Goal: Task Accomplishment & Management: Use online tool/utility

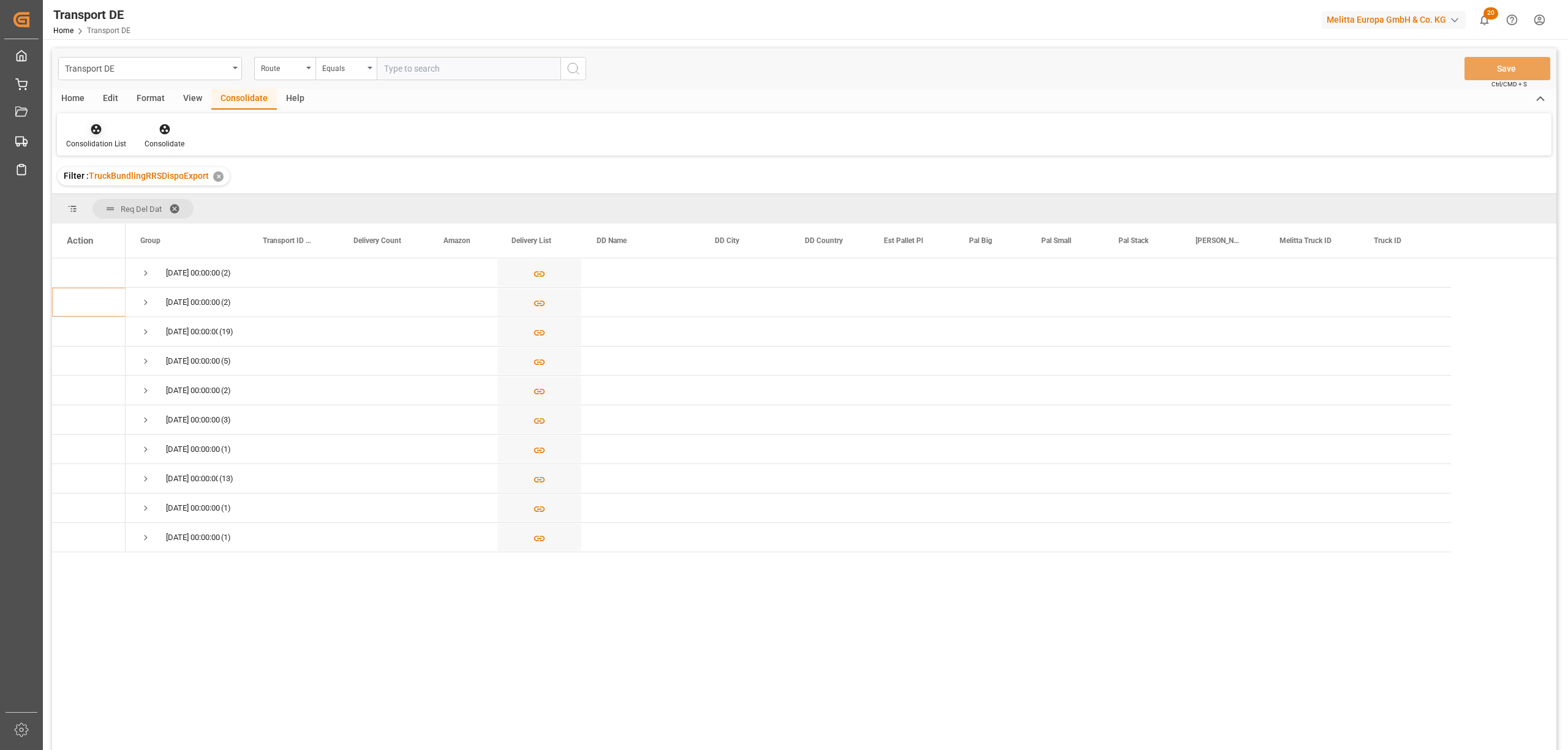
click at [91, 129] on icon at bounding box center [96, 129] width 10 height 10
click at [108, 216] on div "Transport DE Route Equals Save Ctrl/CMD + S Home Edit Format View Consolidate H…" at bounding box center [804, 415] width 1504 height 734
click at [281, 71] on div "Route" at bounding box center [282, 67] width 42 height 14
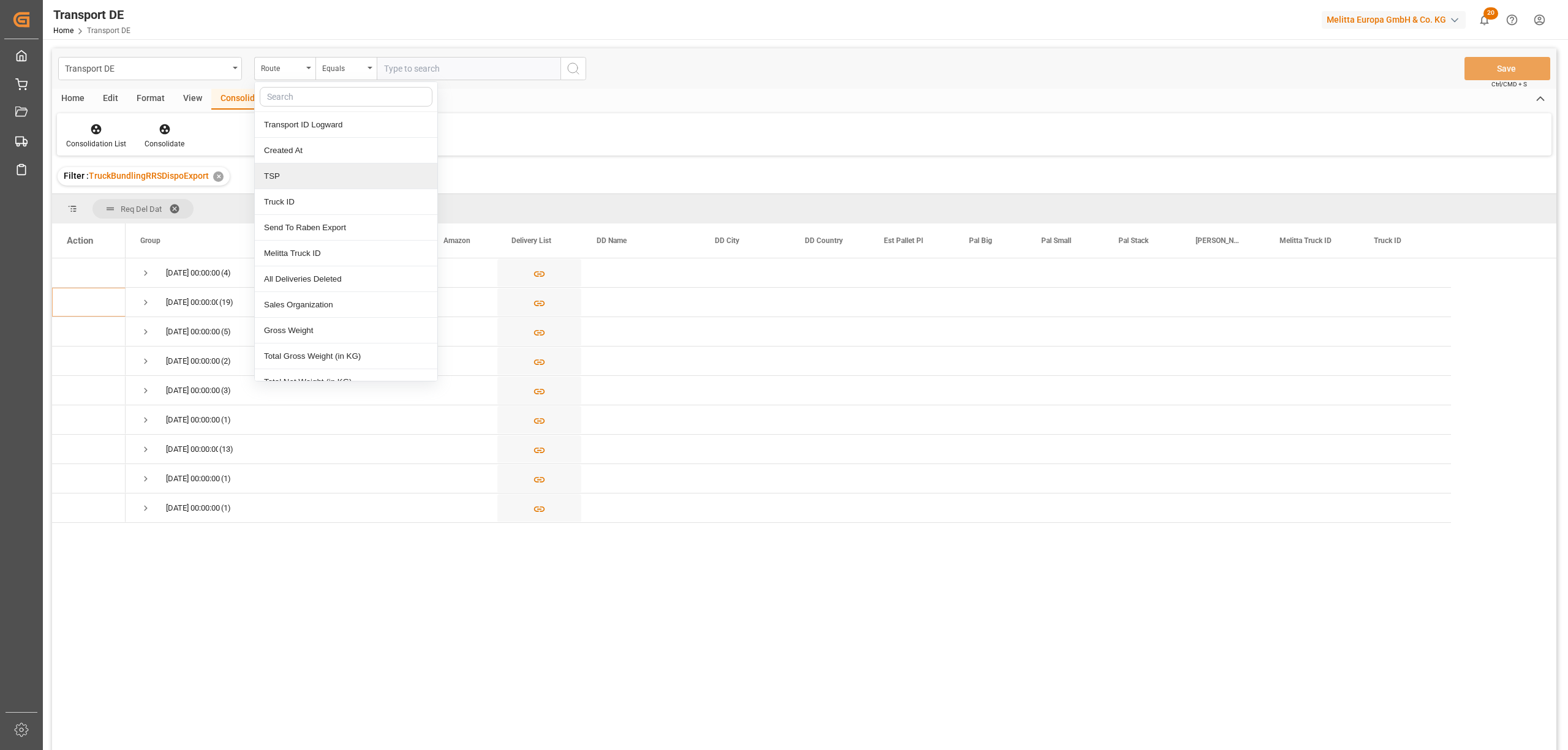
click at [295, 179] on div "TSP" at bounding box center [346, 176] width 183 height 26
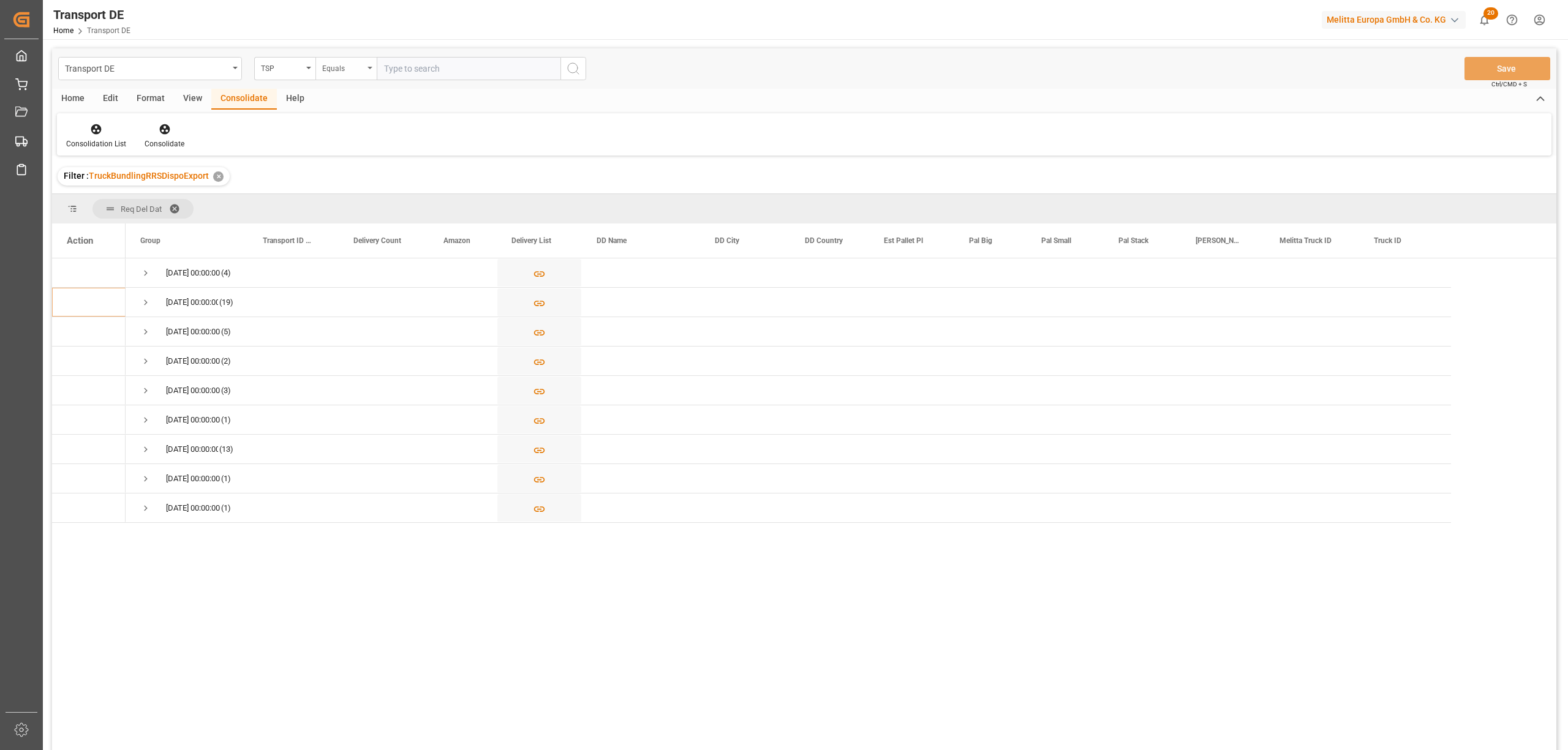
click at [332, 67] on div "Equals" at bounding box center [343, 67] width 42 height 14
click at [361, 208] on div "Starts with" at bounding box center [407, 202] width 183 height 26
type input "LIT DE"
click at [574, 64] on icon "search button" at bounding box center [574, 69] width 15 height 15
click at [145, 270] on span "Press SPACE to select this row." at bounding box center [145, 273] width 11 height 11
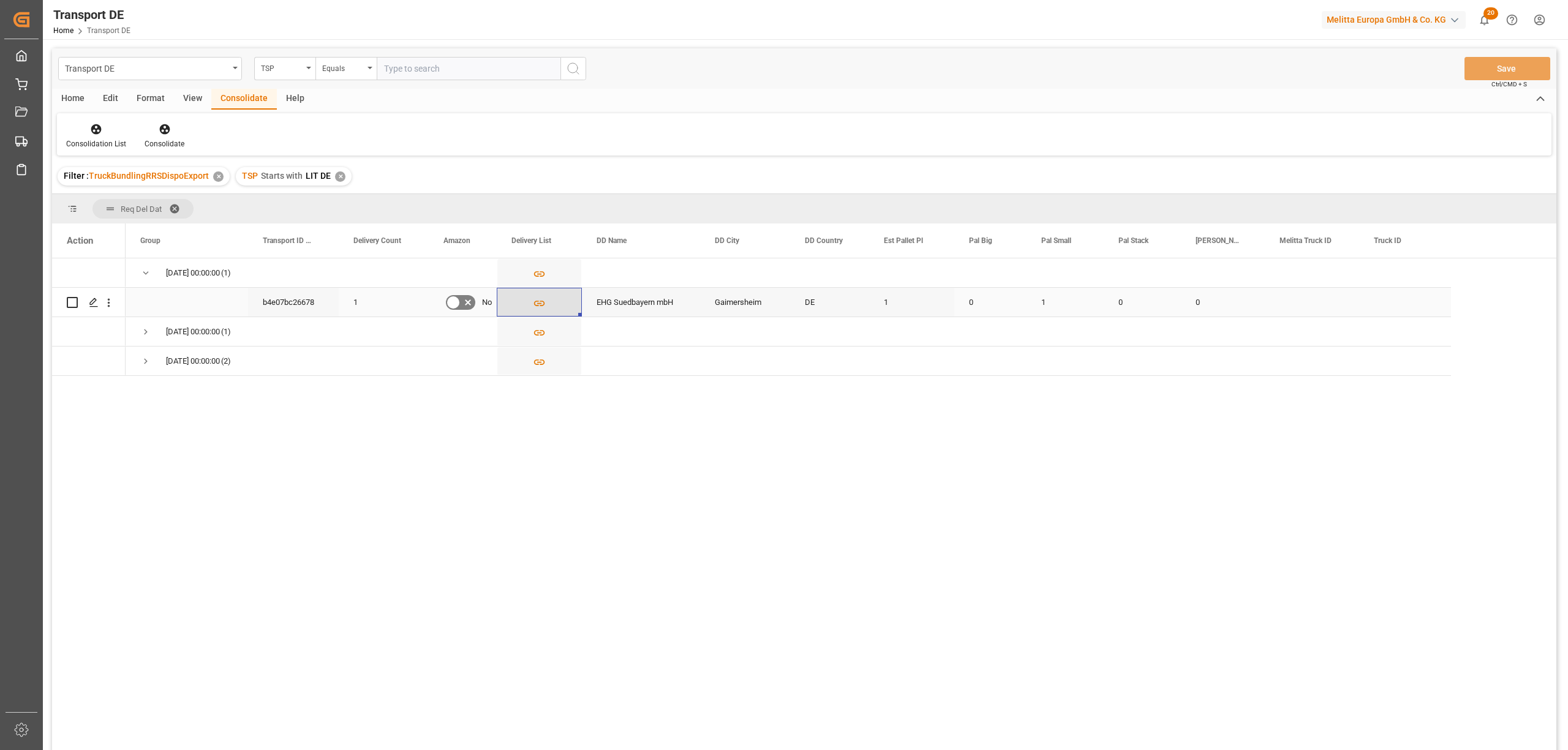
click at [539, 302] on icon "Press SPACE to select this row." at bounding box center [539, 303] width 11 height 6
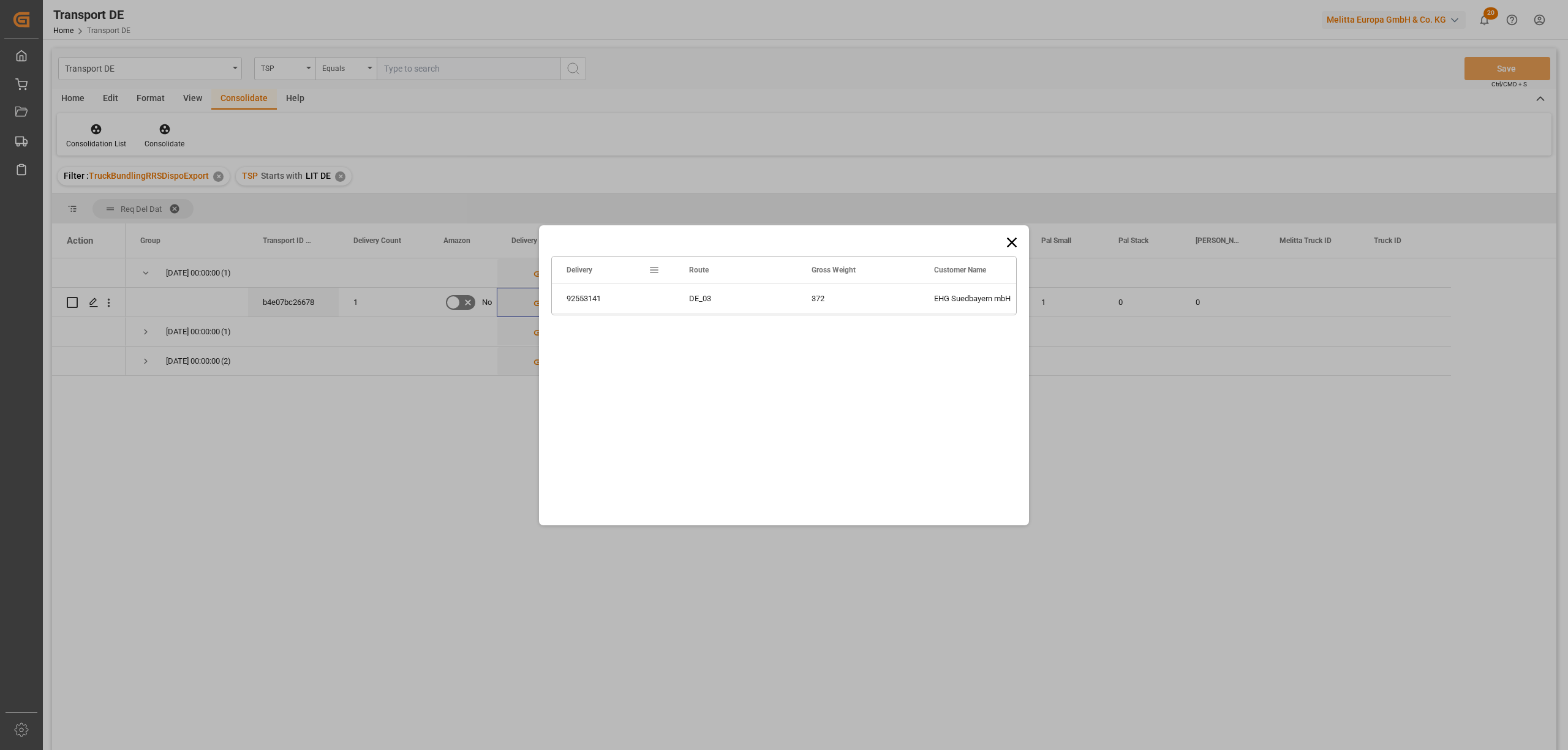
click at [1012, 241] on icon at bounding box center [1012, 242] width 10 height 10
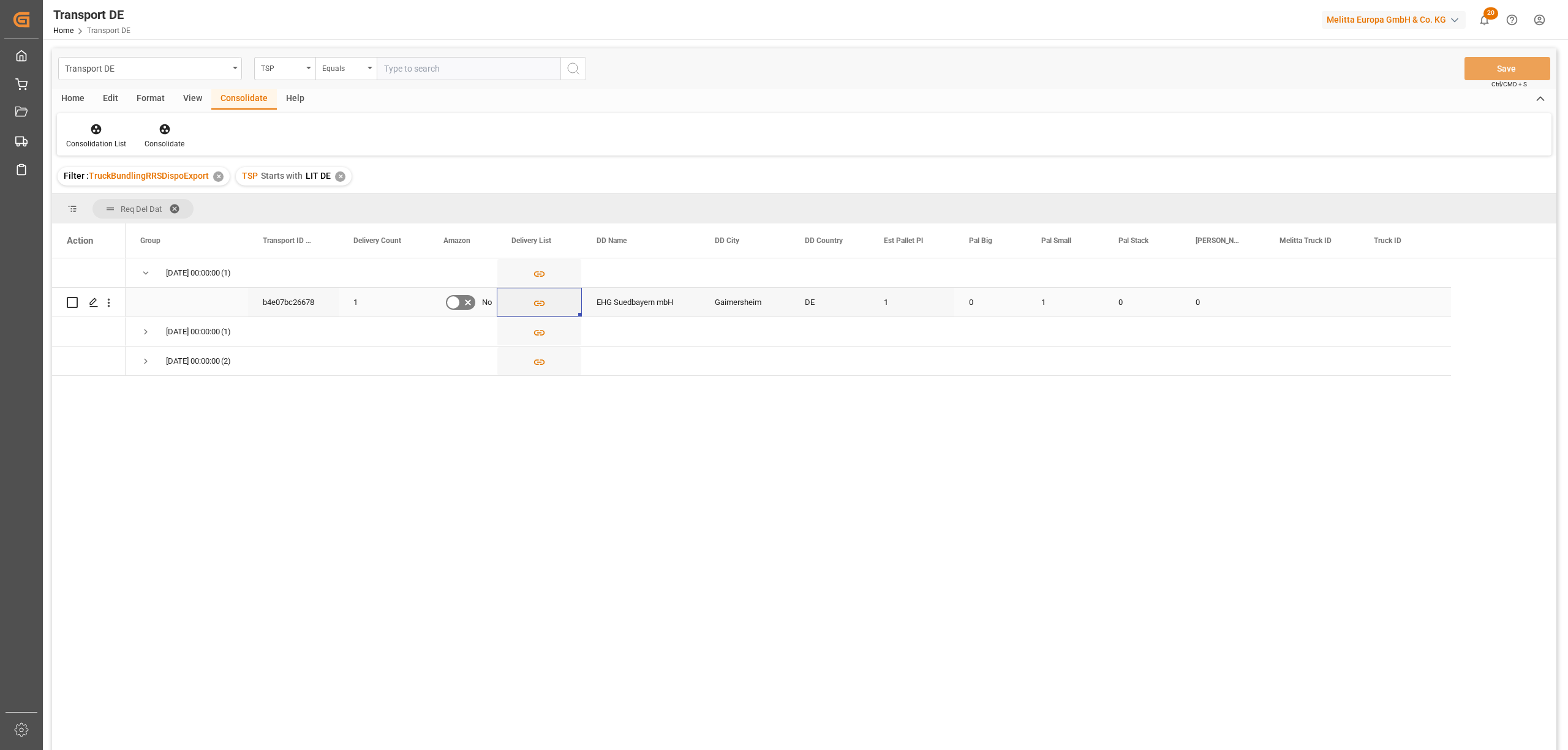
click at [74, 302] on input "Press Space to toggle row selection (unchecked)" at bounding box center [72, 302] width 11 height 11
checkbox input "true"
click at [162, 126] on icon at bounding box center [164, 129] width 10 height 10
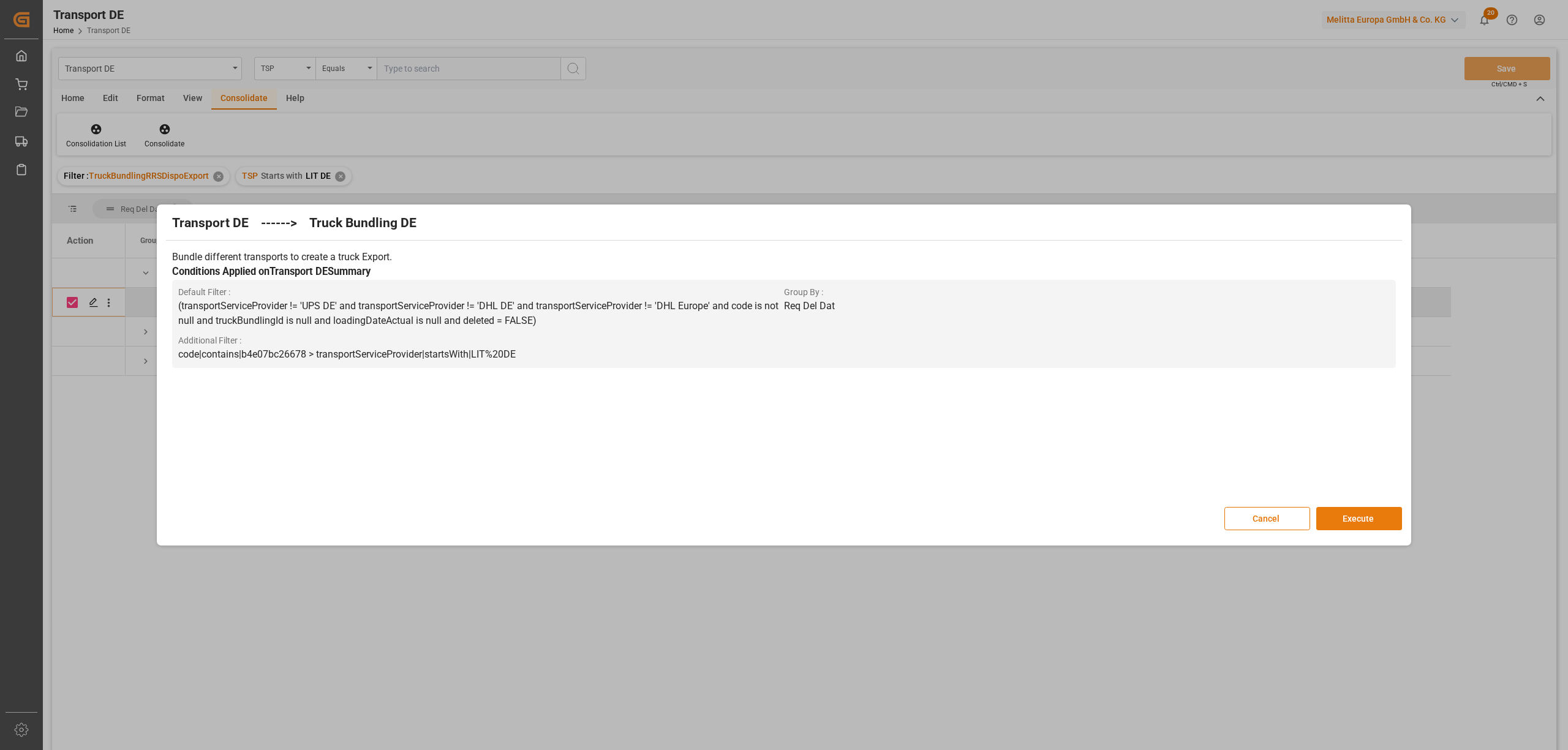
click at [1371, 516] on button "Execute" at bounding box center [1359, 518] width 85 height 23
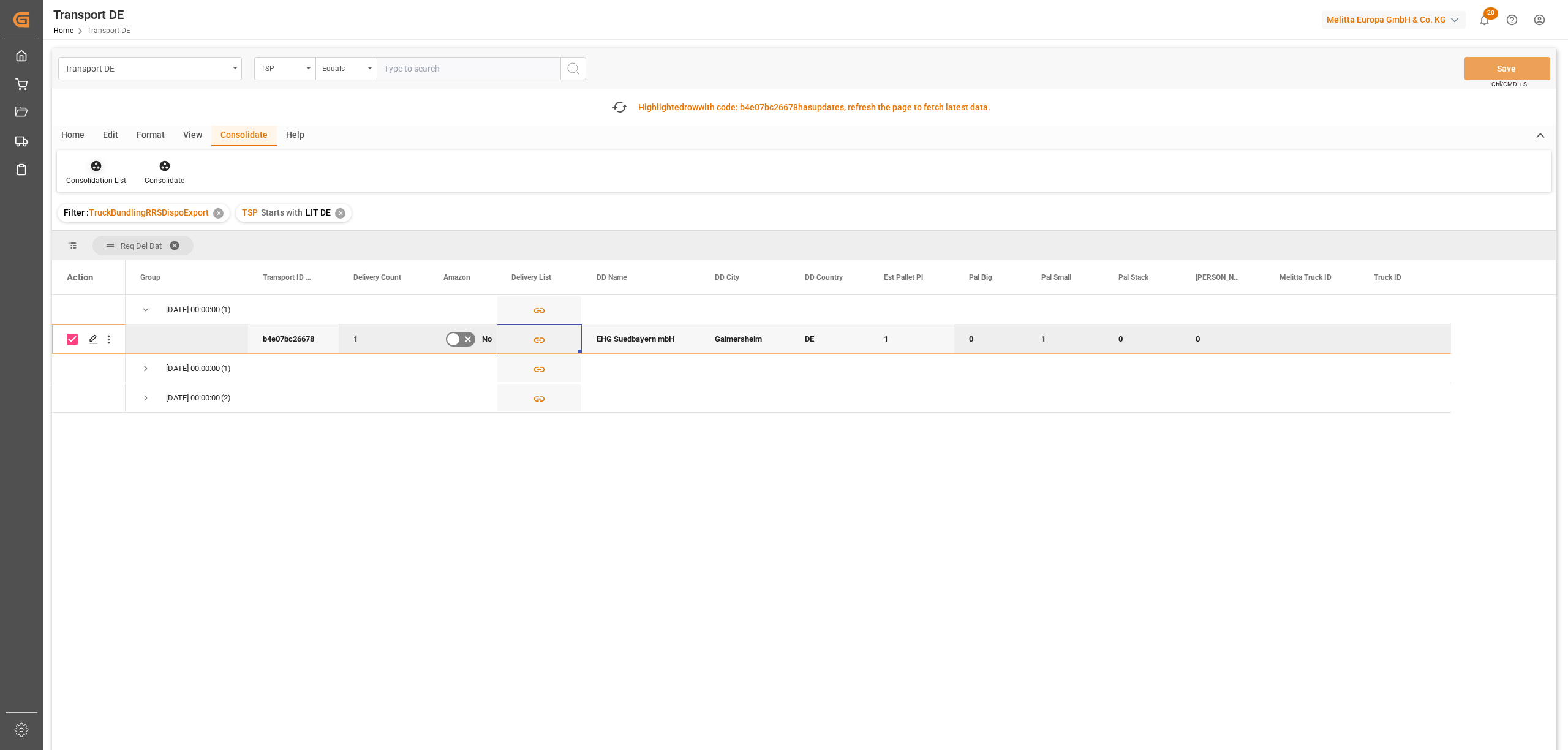
click at [106, 167] on div at bounding box center [96, 165] width 60 height 13
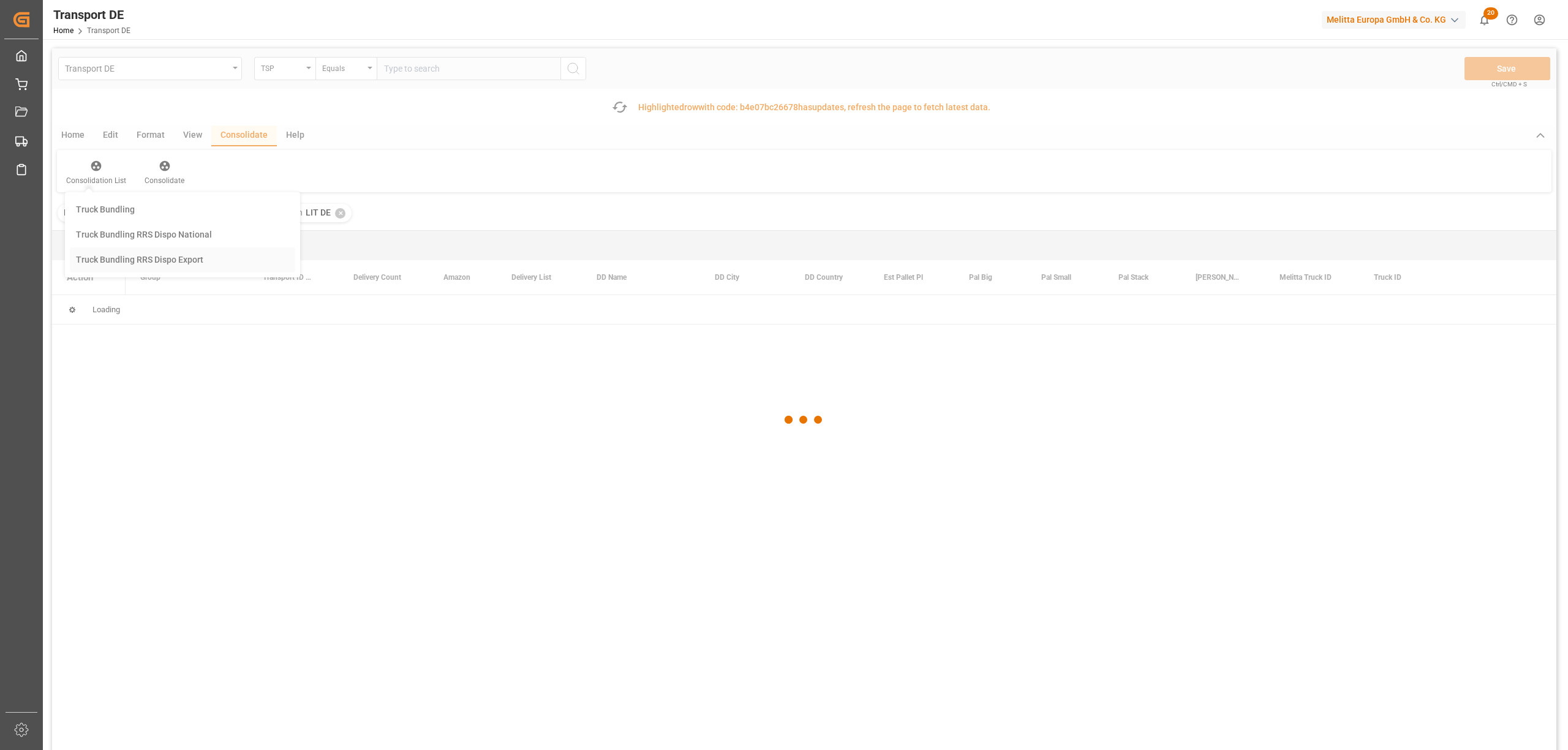
click at [147, 265] on div "Transport DE TSP Equals Save Ctrl/CMD + S Fetch latest updates Highlighted row …" at bounding box center [804, 434] width 1504 height 771
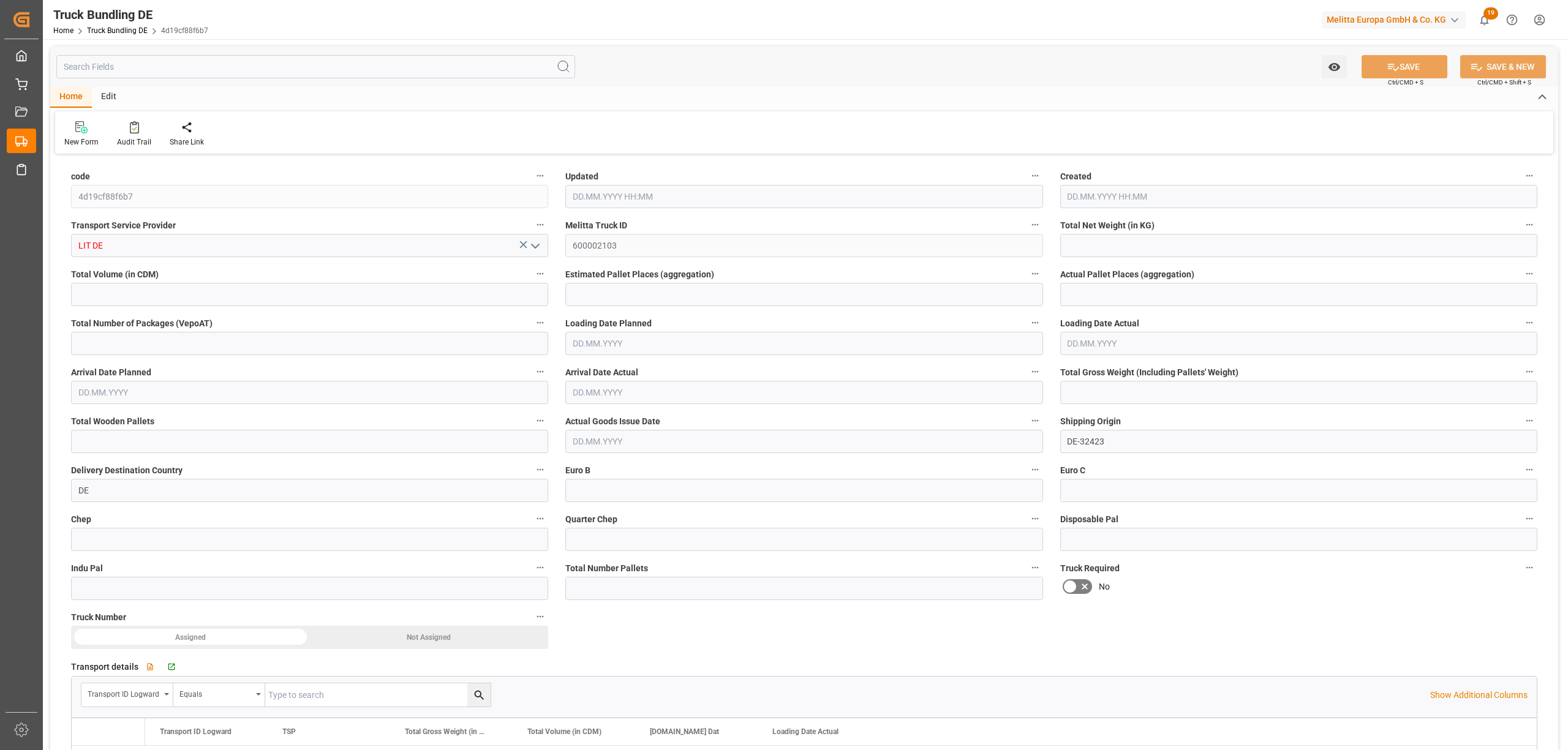
type input "308.736"
type input "973.44"
type input "1"
type input "0"
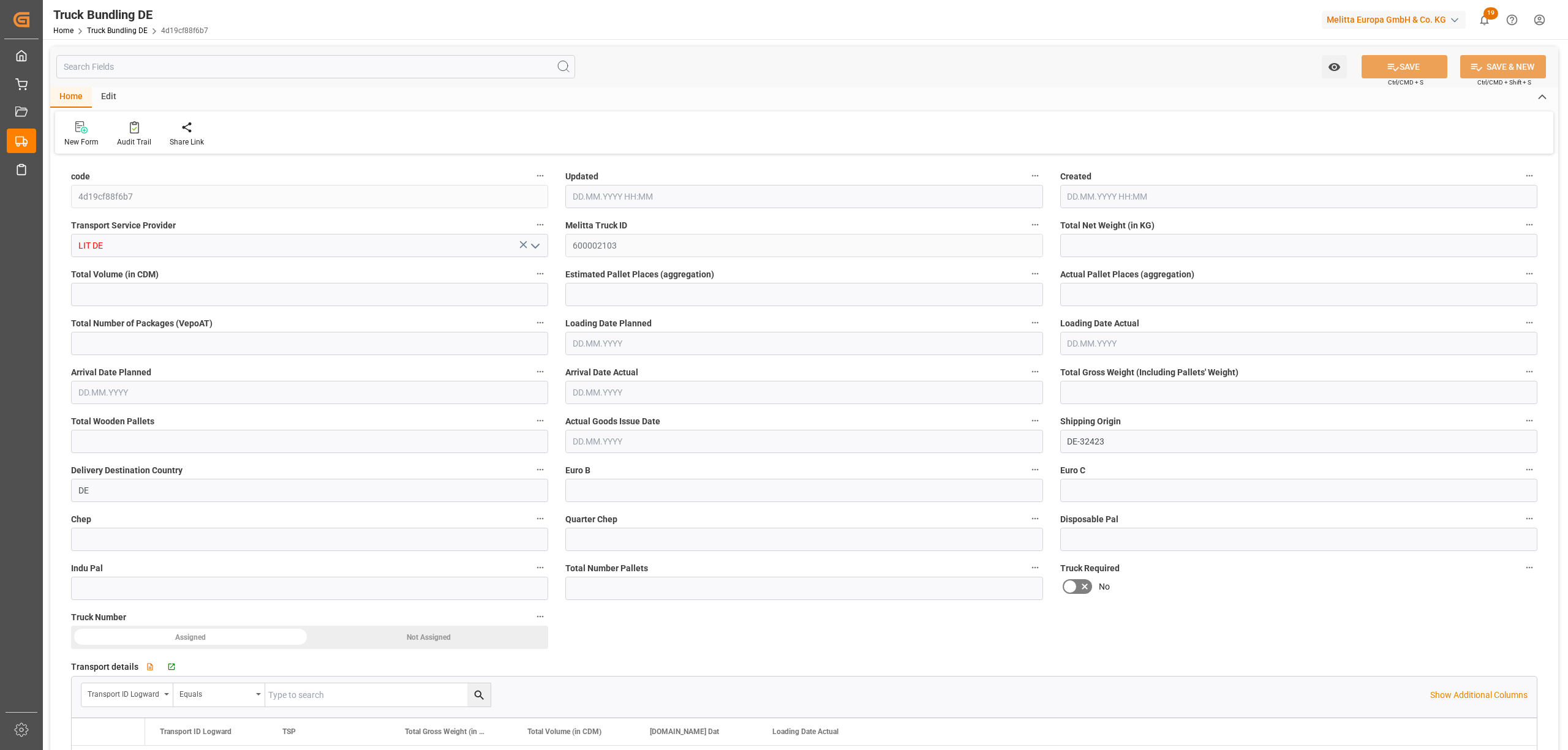
type input "372"
type input "1"
type input "0"
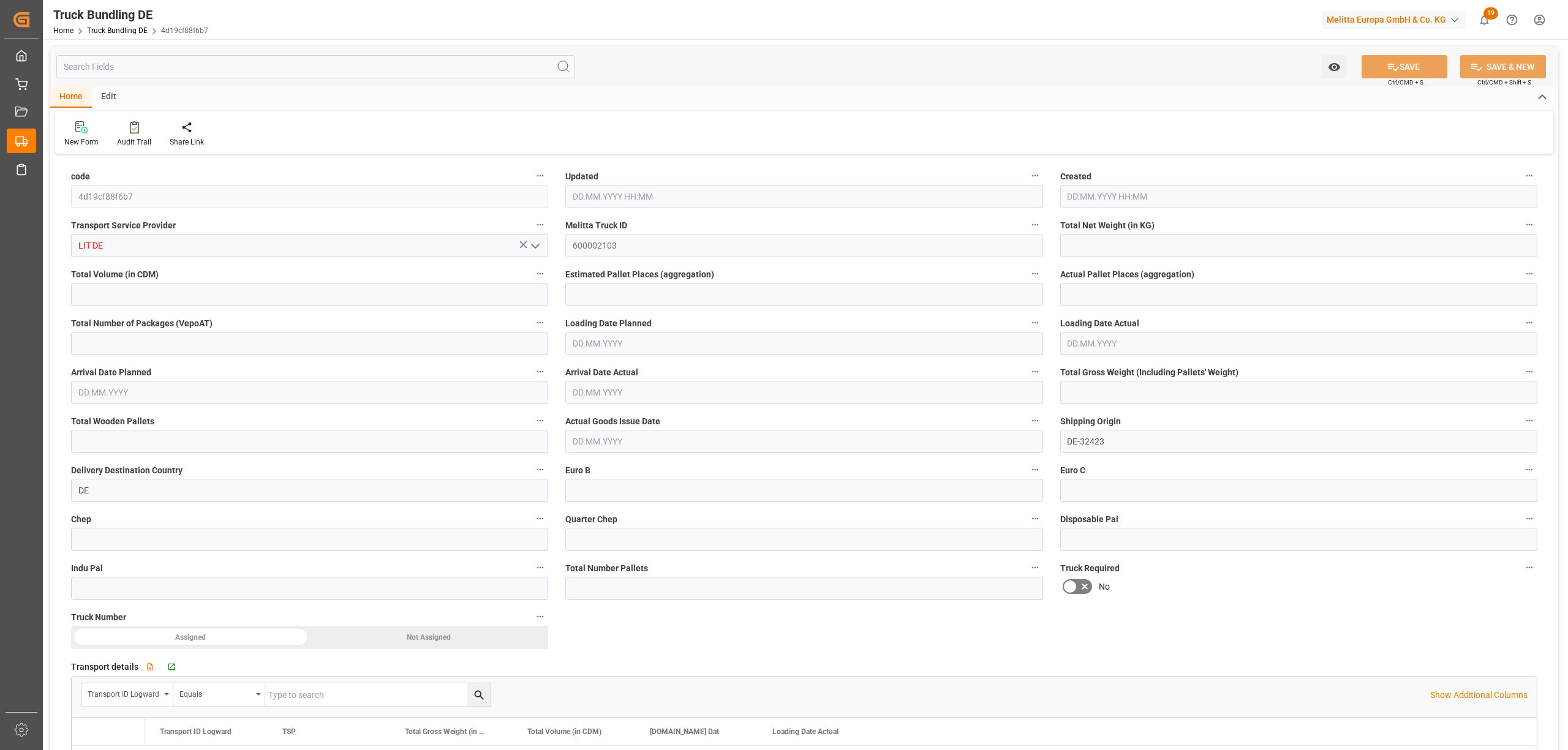
type input "0"
type input "28.08.2025 14:35"
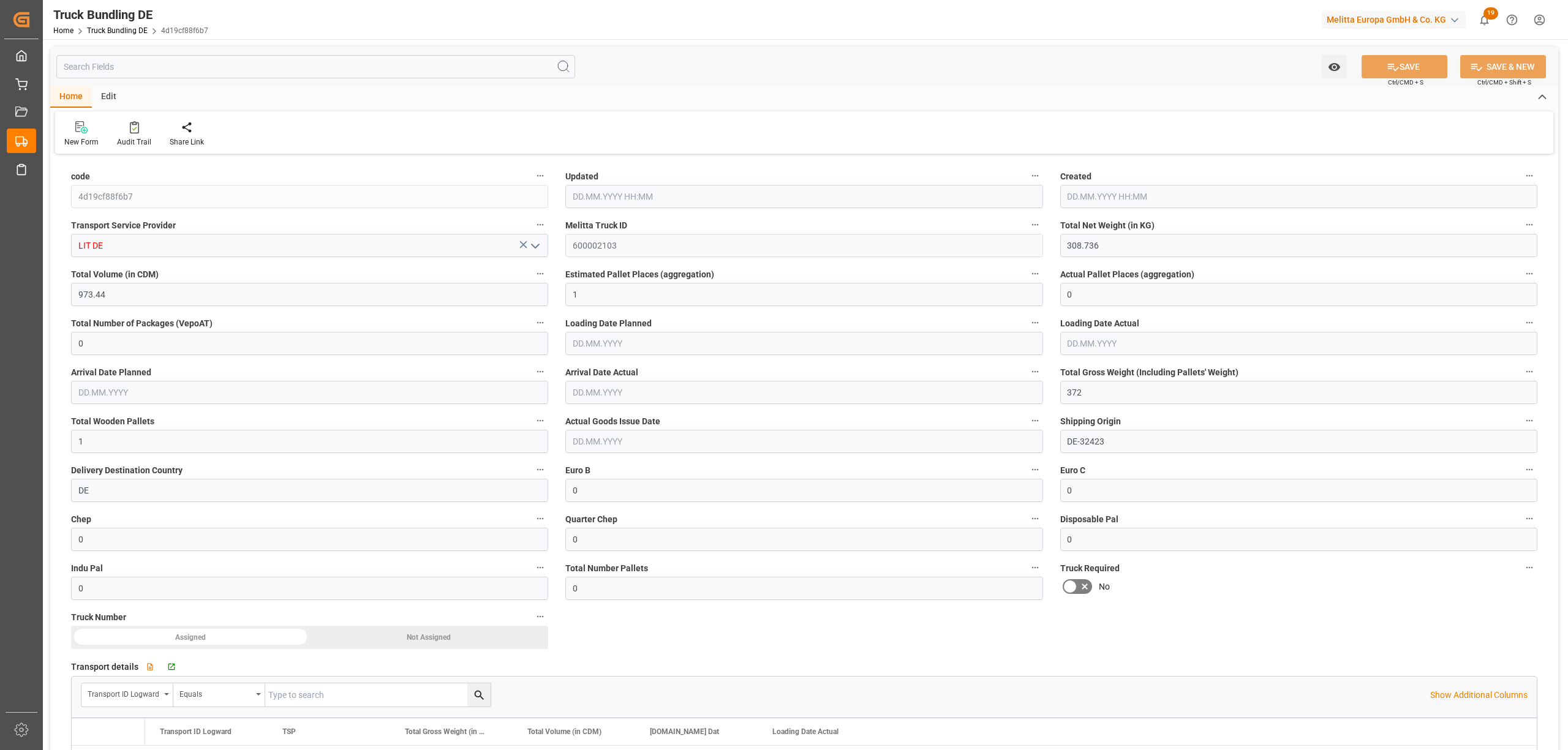
type input "28.08.2025 14:35"
type input "29.08.2025"
type input "03.09.2025"
type input "28.08.2025"
